Goal: Information Seeking & Learning: Find contact information

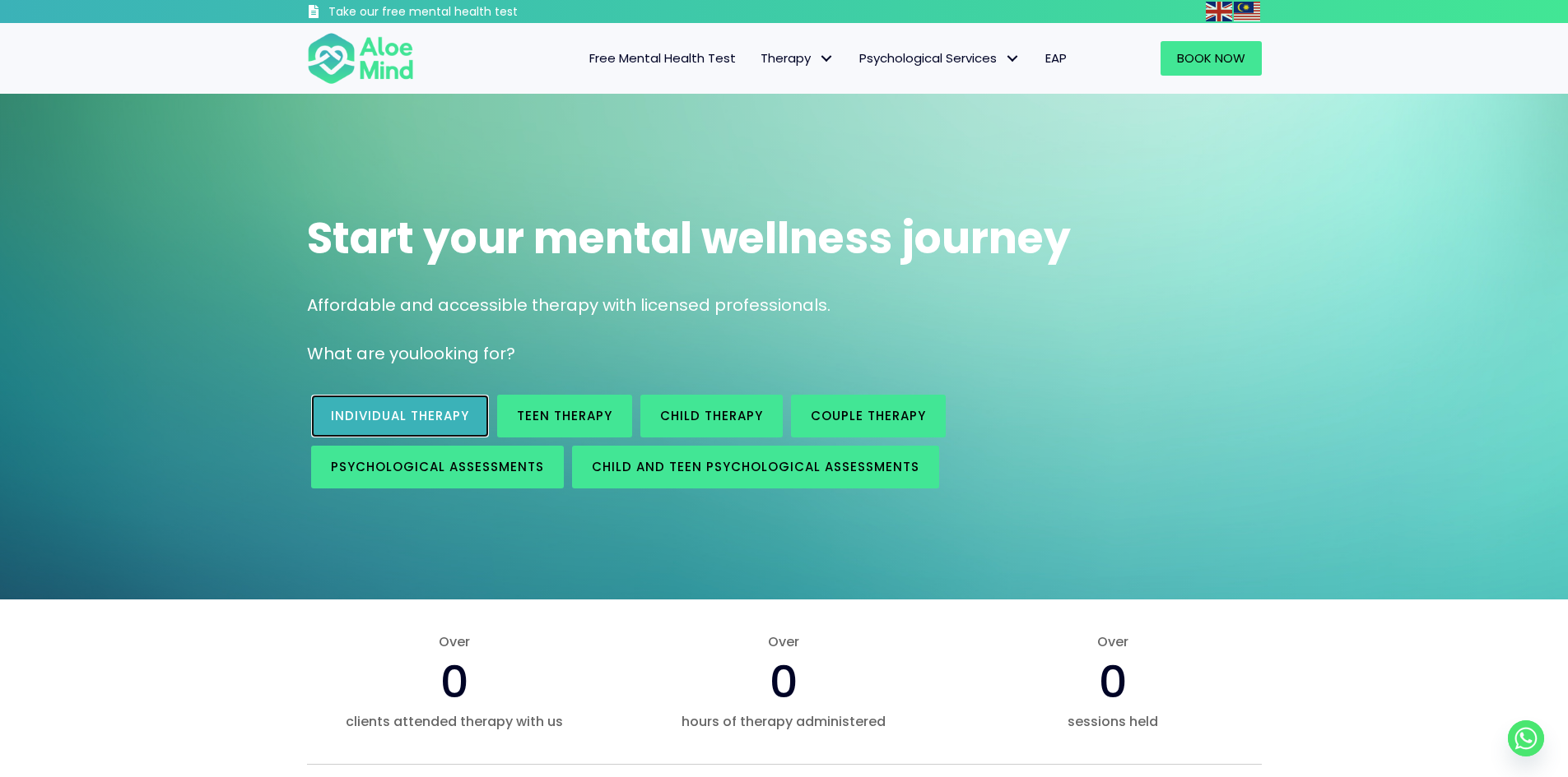
click at [425, 413] on span "Individual therapy" at bounding box center [400, 416] width 138 height 18
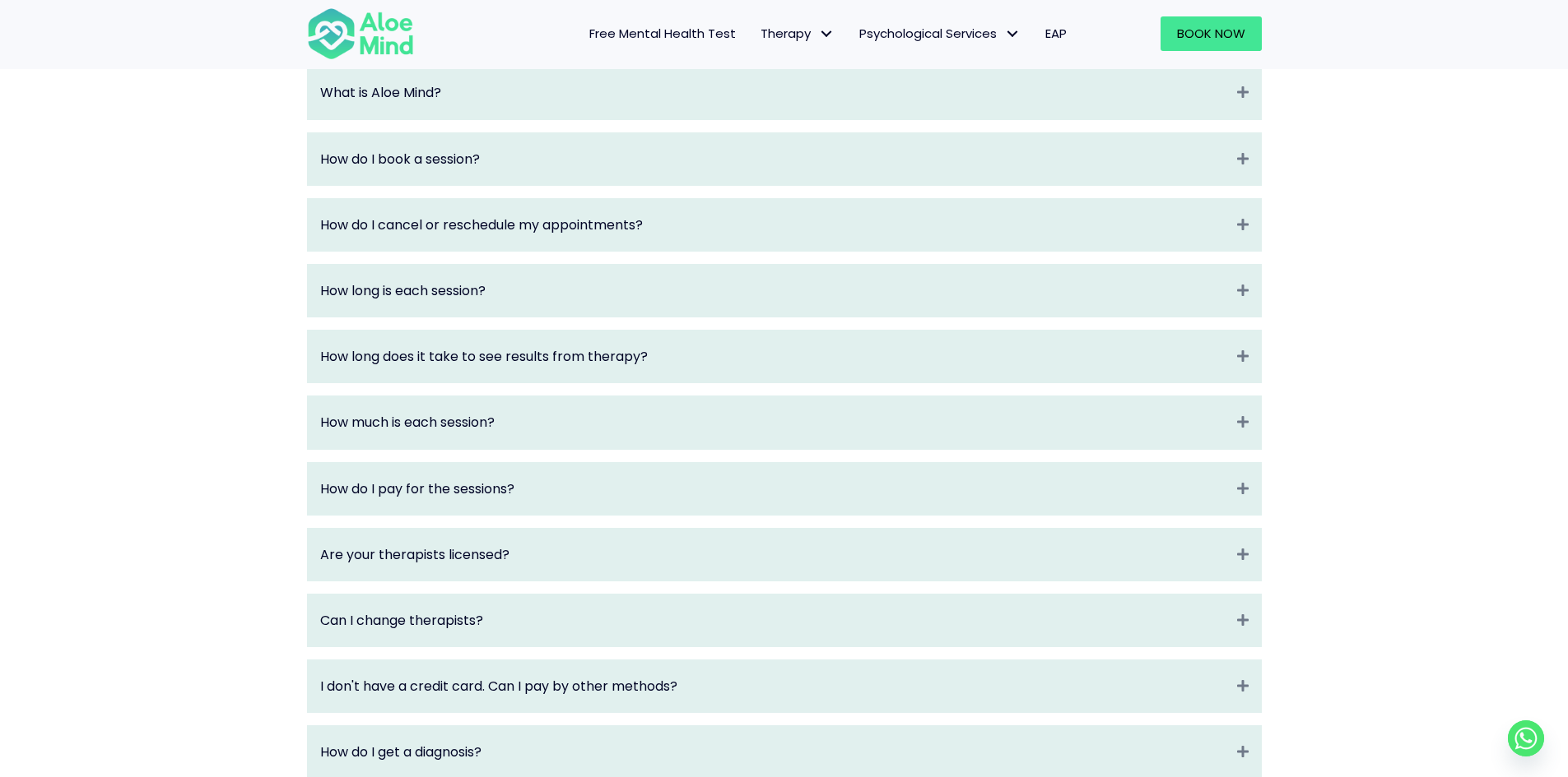
scroll to position [1810, 0]
click at [1238, 163] on div "How do I book a session? Expand" at bounding box center [784, 159] width 953 height 52
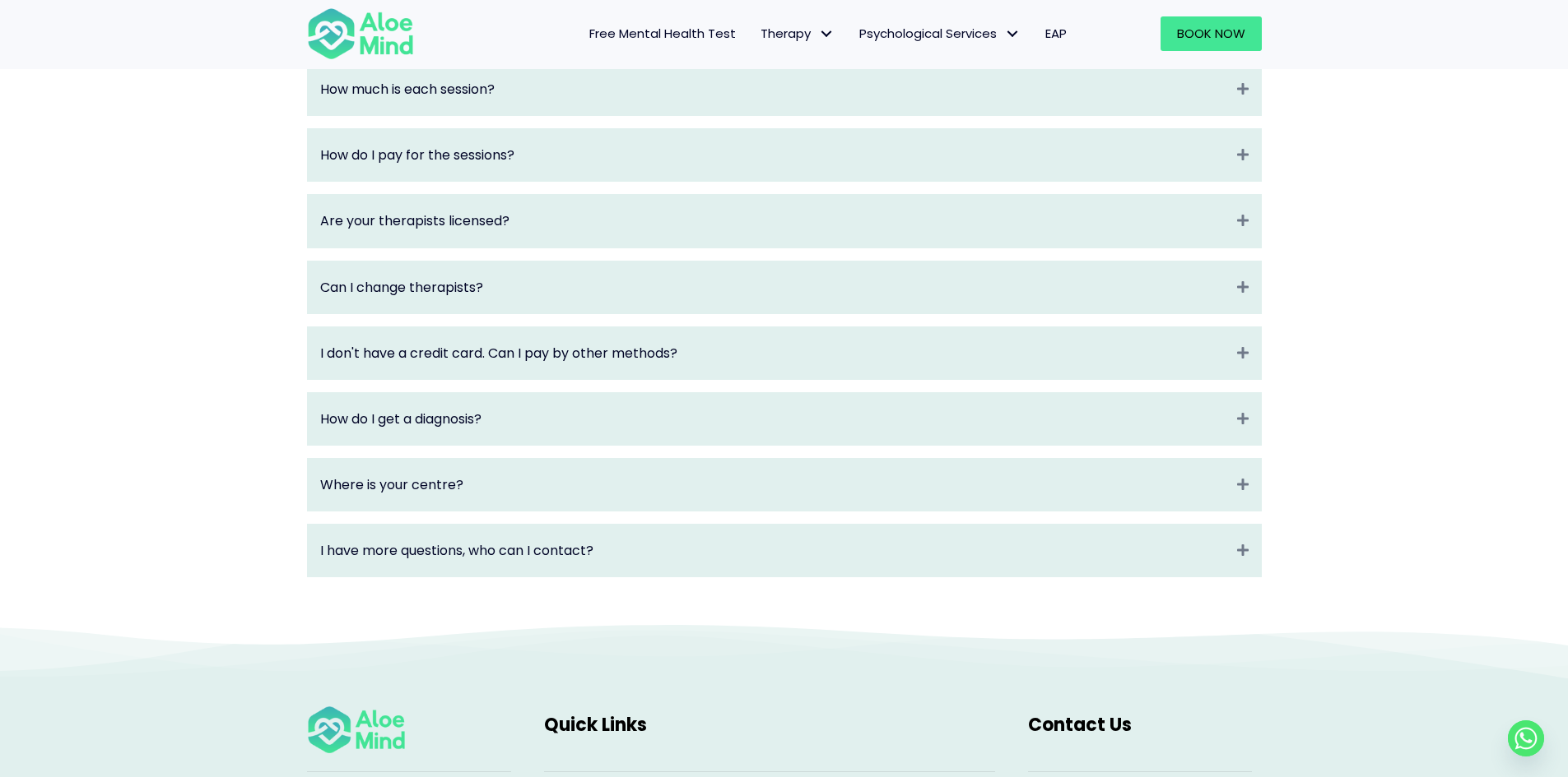
scroll to position [2303, 0]
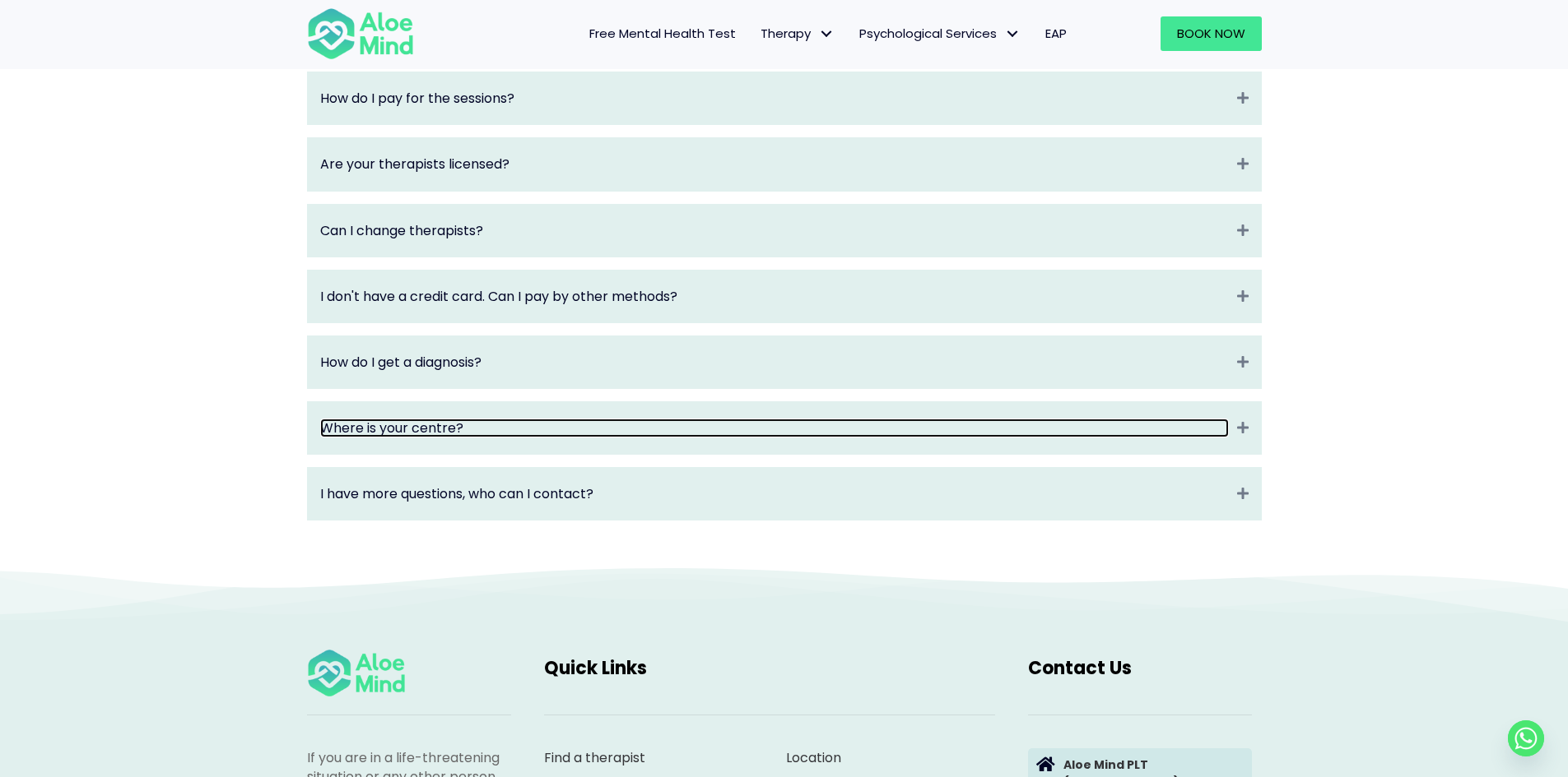
click at [717, 438] on link "Where is your centre?" at bounding box center [774, 428] width 909 height 19
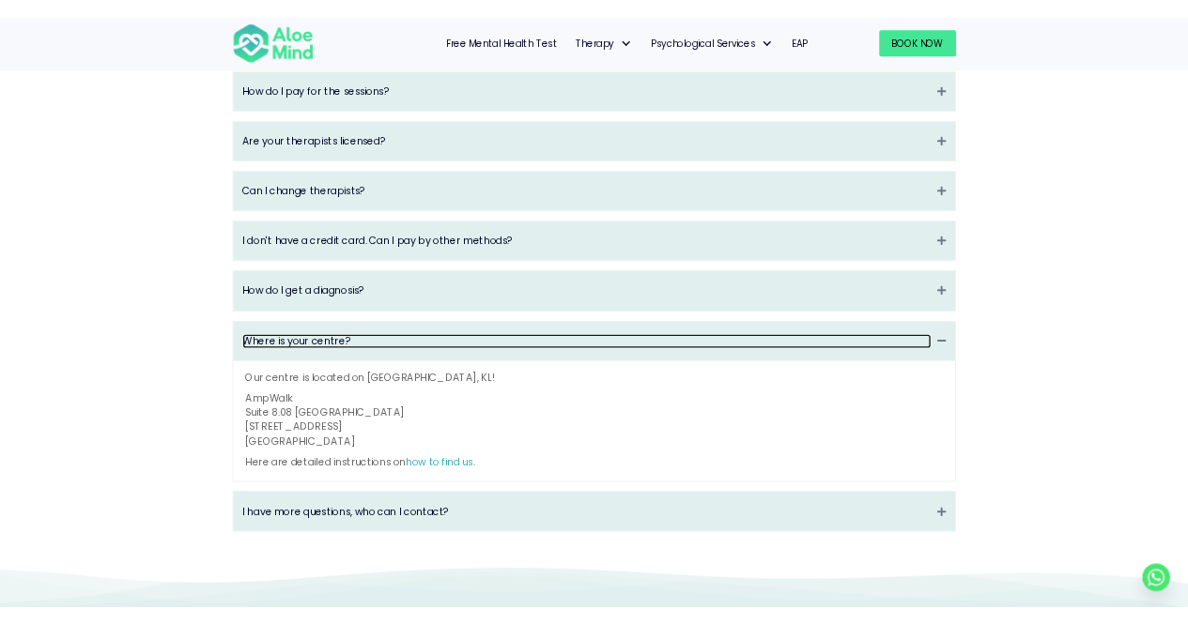
scroll to position [2513, 0]
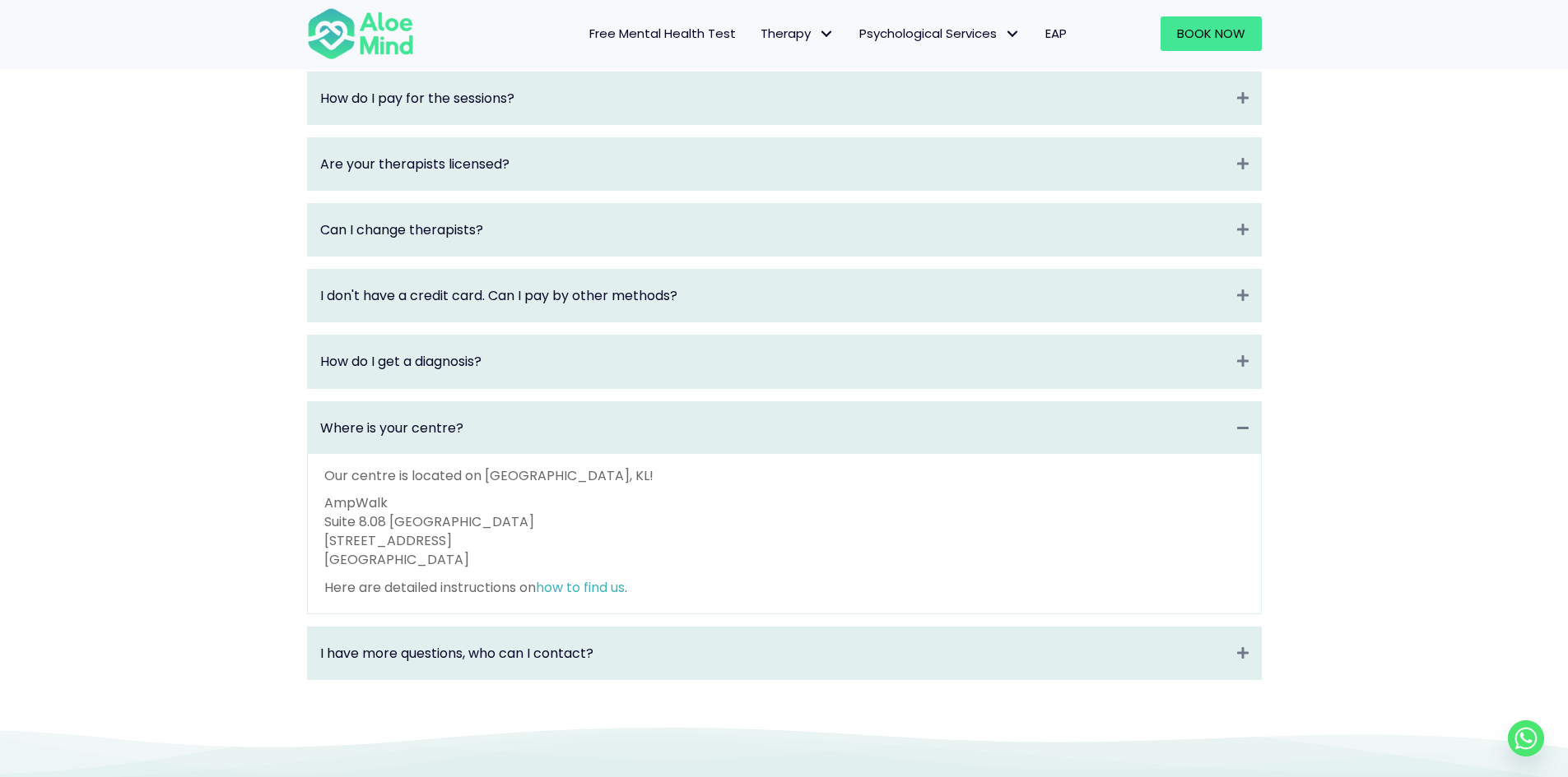
drag, startPoint x: 328, startPoint y: 519, endPoint x: 498, endPoint y: 577, distance: 179.6
click at [498, 570] on p "AmpWalk Suite 8.08 North Block 218 Jalan Ampang 50450 Kuala Lumpur" at bounding box center [784, 531] width 920 height 76
copy p "AmpWalk Suite 8.08 North Block 218 Jalan Ampang 50450 Kuala Lumpur"
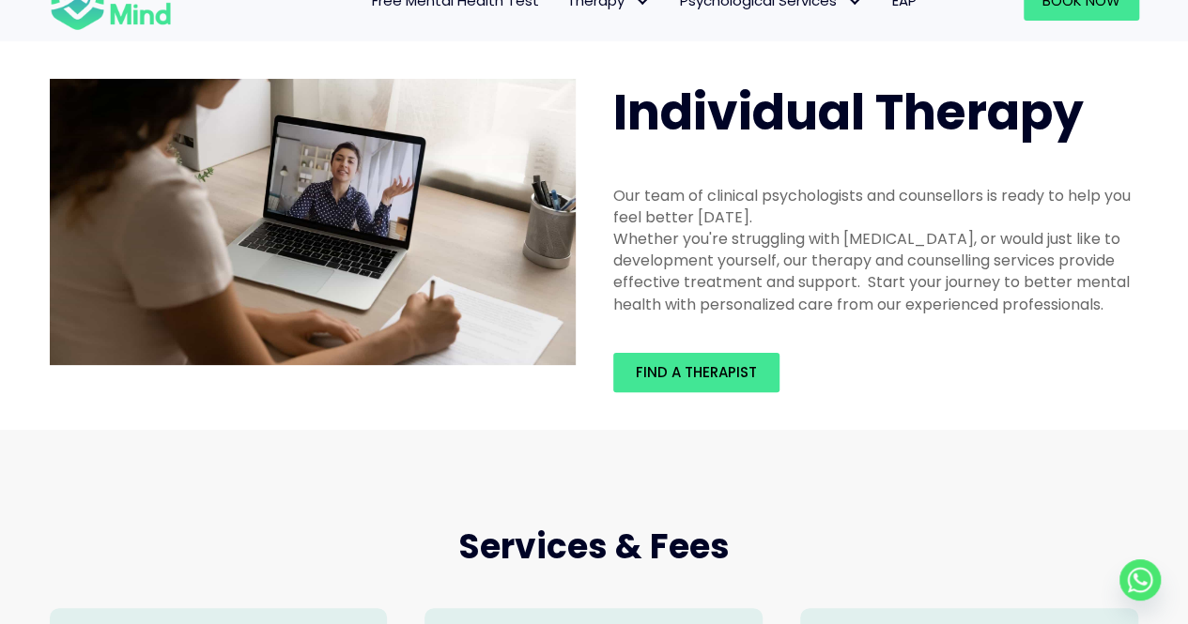
scroll to position [0, 0]
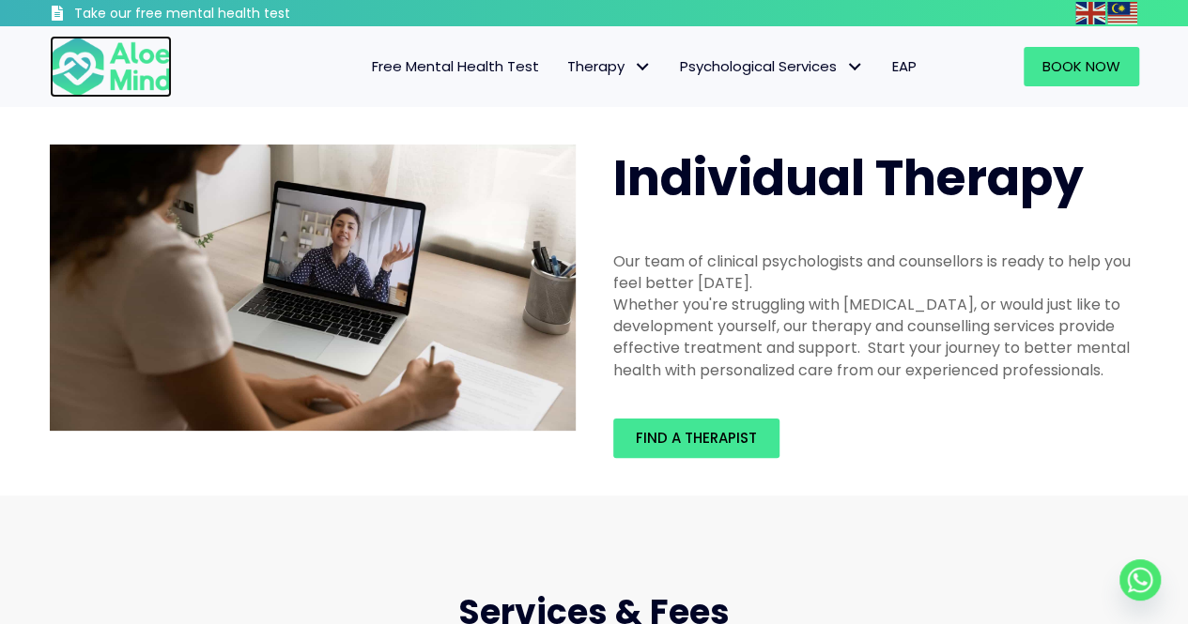
click at [158, 80] on img at bounding box center [111, 67] width 122 height 62
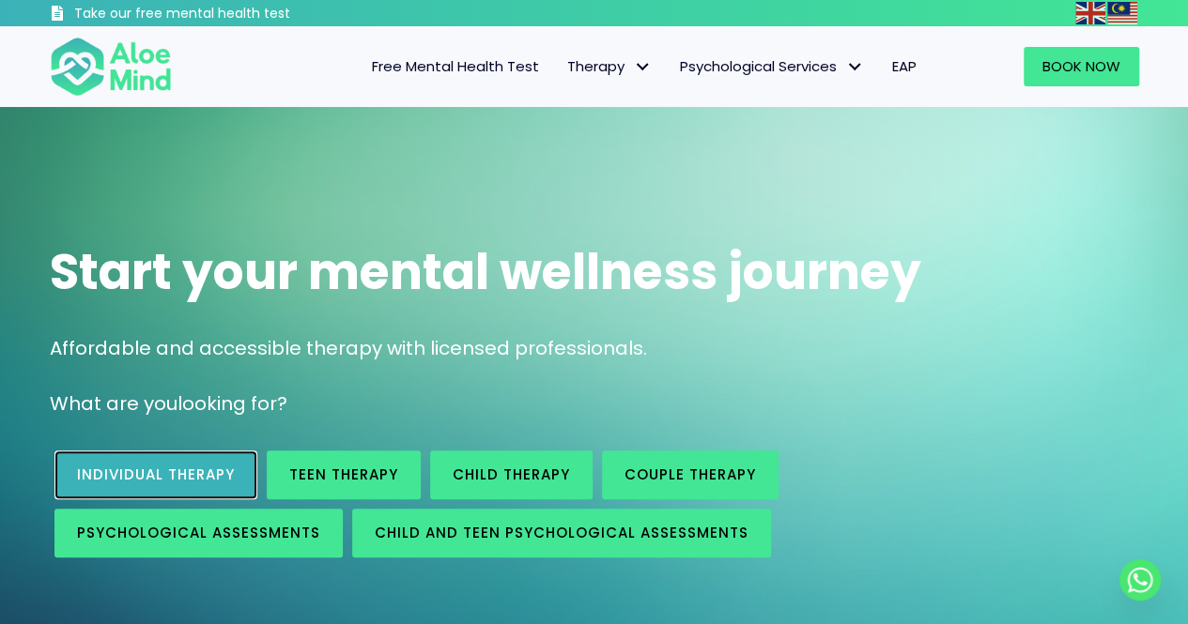
click at [222, 469] on span "Individual therapy" at bounding box center [156, 475] width 158 height 20
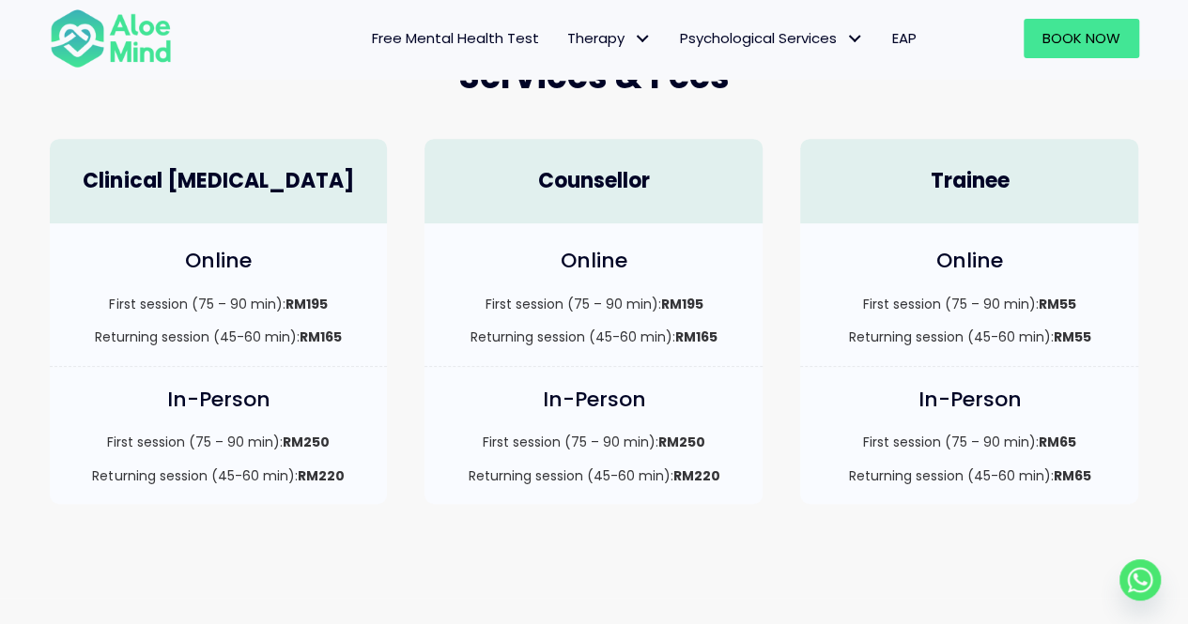
scroll to position [563, 0]
